Goal: Task Accomplishment & Management: Manage account settings

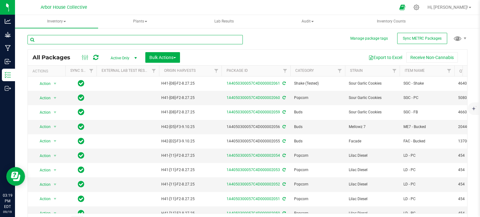
click at [71, 39] on input "text" at bounding box center [134, 39] width 215 height 9
type input "2059"
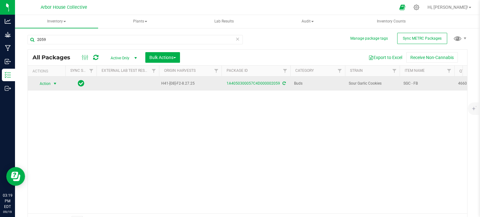
click at [55, 83] on span "select" at bounding box center [54, 83] width 5 height 5
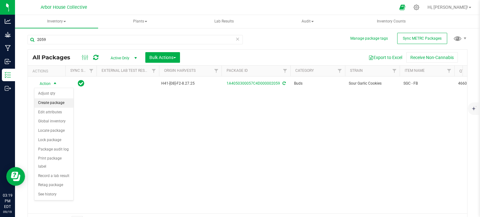
click at [56, 101] on li "Create package" at bounding box center [53, 102] width 39 height 9
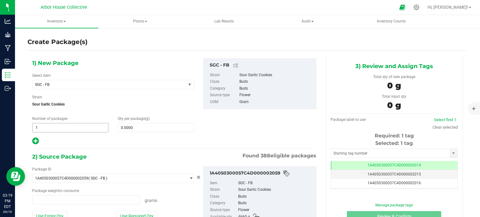
type input "0.0000 g"
click at [52, 128] on span "1 1" at bounding box center [70, 127] width 76 height 9
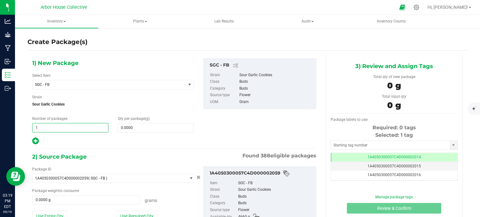
type input "10"
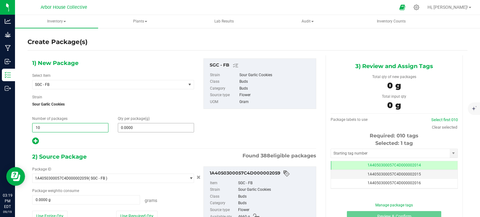
type input "10"
click at [122, 127] on span at bounding box center [156, 127] width 76 height 9
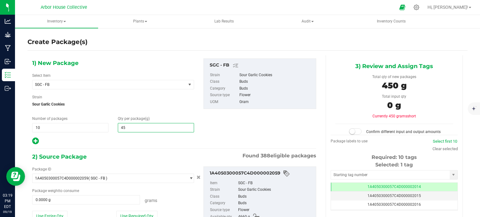
type input "454"
type input "454.0000"
click at [93, 197] on span at bounding box center [86, 199] width 108 height 9
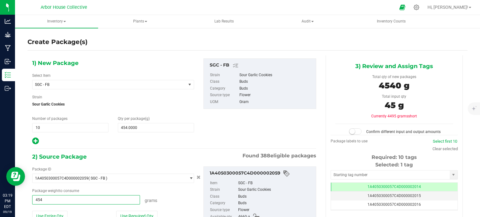
type input "4540"
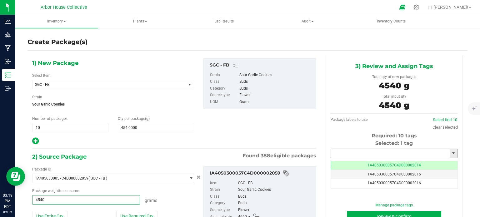
type input "4540.0000 g"
click at [341, 151] on input "text" at bounding box center [390, 153] width 119 height 9
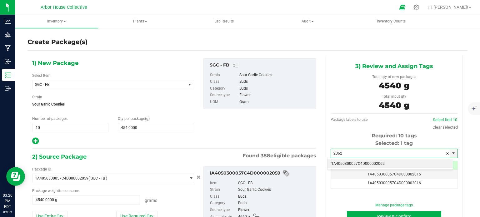
click at [366, 162] on li "1A4050300057C4D000002062" at bounding box center [389, 163] width 125 height 9
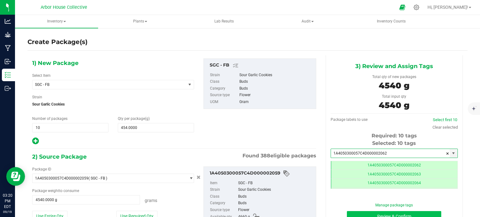
type input "1A4050300057C4D000002062"
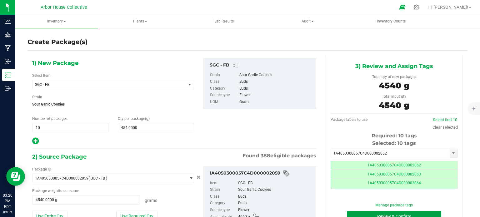
click at [347, 213] on button "Review & Confirm" at bounding box center [394, 216] width 94 height 11
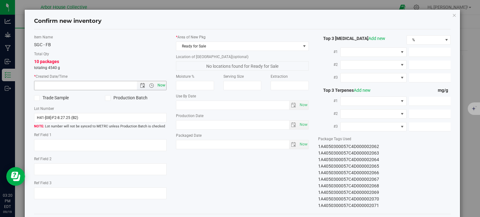
click at [158, 86] on span "Now" at bounding box center [161, 85] width 11 height 9
type input "[DATE] 3:20 PM"
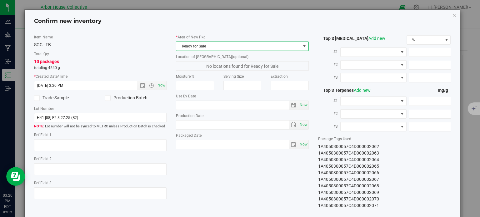
click at [213, 47] on span "Ready for Sale" at bounding box center [238, 46] width 124 height 9
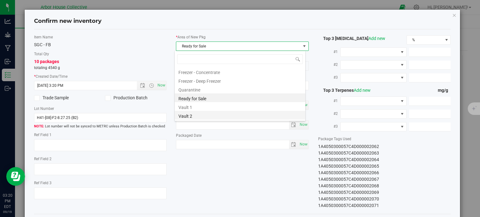
click at [206, 116] on li "Vault 2" at bounding box center [240, 115] width 131 height 9
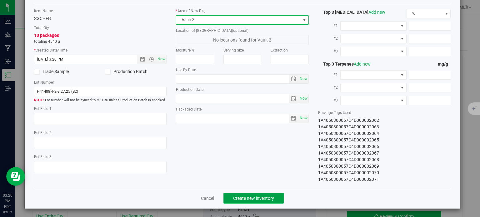
click at [241, 199] on span "Create new inventory" at bounding box center [253, 198] width 41 height 5
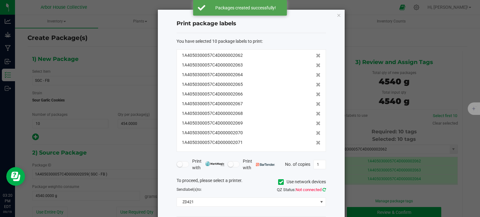
click at [324, 190] on icon at bounding box center [323, 190] width 3 height 4
click at [316, 163] on input "1" at bounding box center [320, 164] width 12 height 9
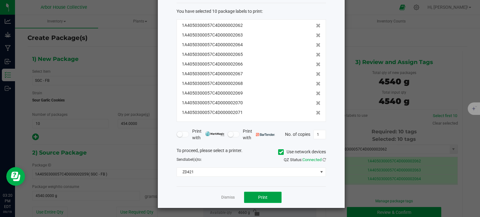
click at [268, 197] on button "Print" at bounding box center [262, 197] width 37 height 11
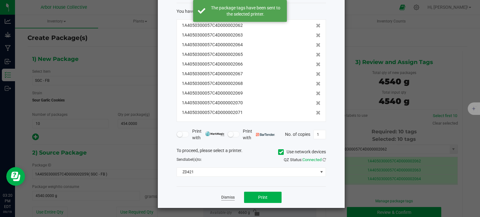
click at [229, 196] on link "Dismiss" at bounding box center [227, 197] width 13 height 5
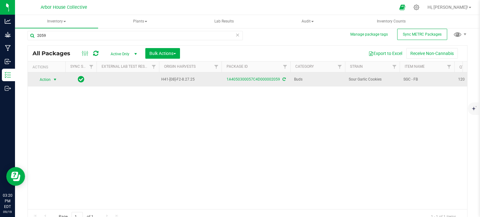
click at [57, 77] on span "select" at bounding box center [54, 79] width 5 height 5
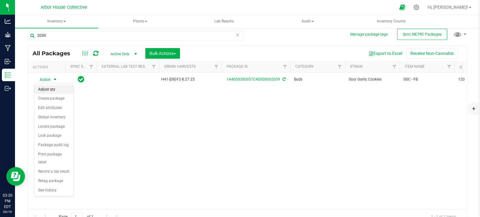
click at [54, 92] on li "Adjust qty" at bounding box center [53, 89] width 39 height 9
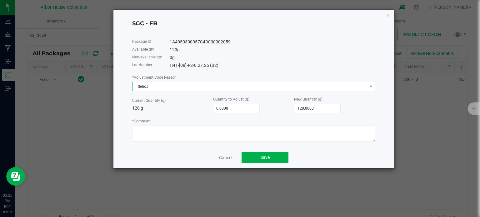
click at [148, 87] on span "Select" at bounding box center [249, 86] width 235 height 9
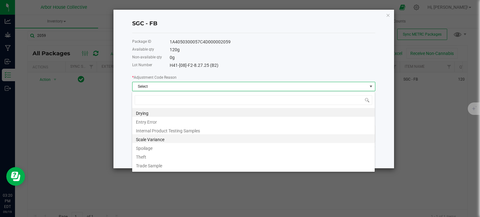
click at [164, 140] on li "Scale Variance" at bounding box center [253, 138] width 242 height 9
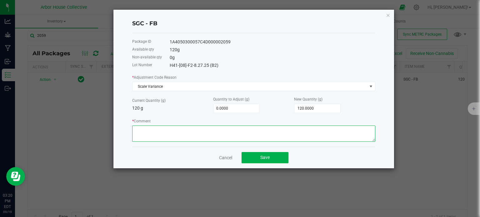
click at [167, 135] on textarea "* Comment" at bounding box center [253, 134] width 243 height 16
type textarea "Scale Variance"
type input "0"
click at [236, 107] on input "0" at bounding box center [236, 108] width 46 height 9
type input "-1"
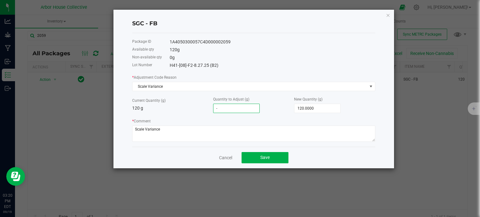
type input "119.0000"
type input "-14"
type input "106.0000"
type input "-14.0000"
click at [261, 157] on span "Save" at bounding box center [264, 157] width 9 height 5
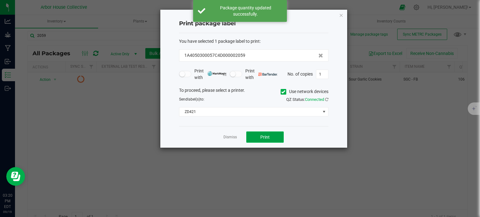
click at [257, 135] on button "Print" at bounding box center [264, 137] width 37 height 11
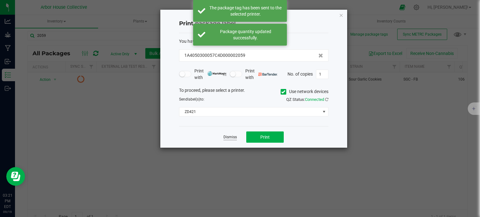
click at [236, 137] on link "Dismiss" at bounding box center [229, 137] width 13 height 5
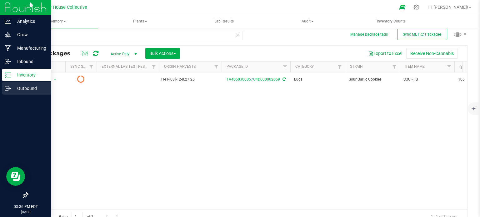
click at [13, 87] on p "Outbound" at bounding box center [29, 88] width 37 height 7
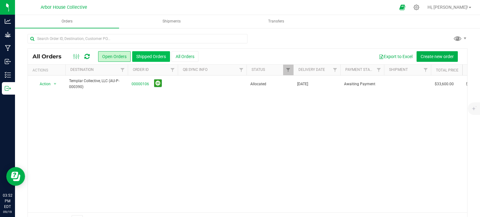
click at [151, 58] on button "Shipped Orders" at bounding box center [151, 56] width 38 height 11
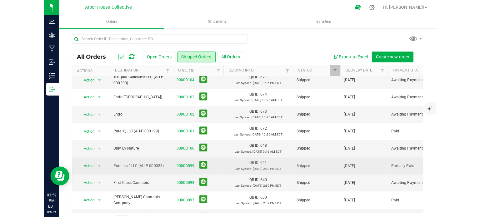
scroll to position [19, 0]
